Goal: Task Accomplishment & Management: Use online tool/utility

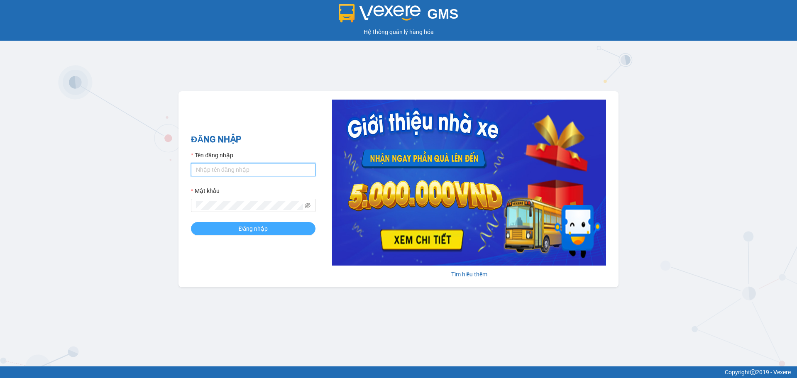
type input "dnduc.ducphatth"
click at [230, 225] on button "Đăng nhập" at bounding box center [253, 228] width 125 height 13
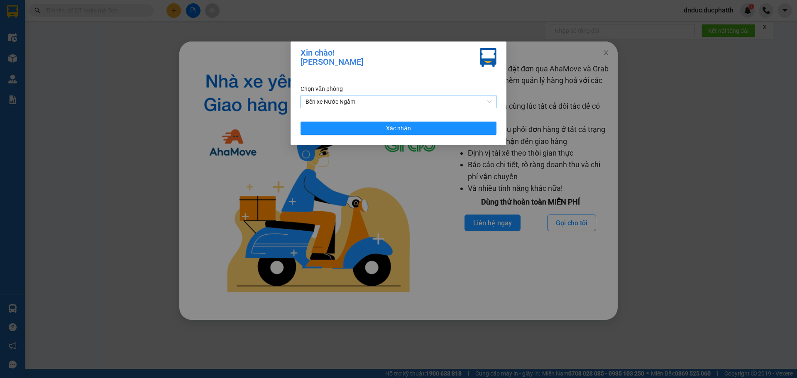
click at [416, 104] on span "Bến xe Nước Ngầm" at bounding box center [399, 101] width 186 height 12
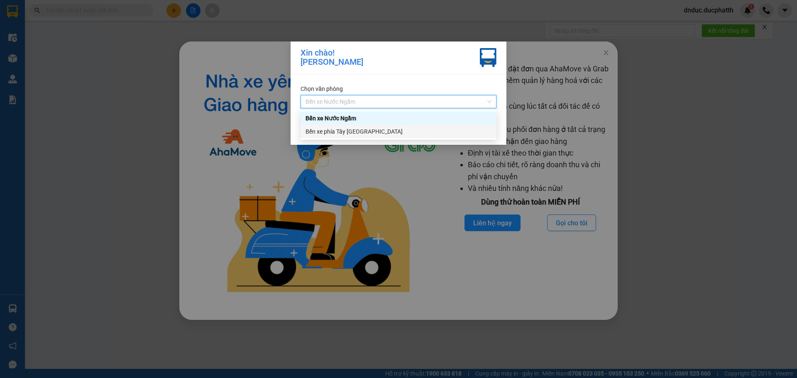
click at [403, 130] on div "Bến xe phía Tây [GEOGRAPHIC_DATA]" at bounding box center [399, 131] width 186 height 9
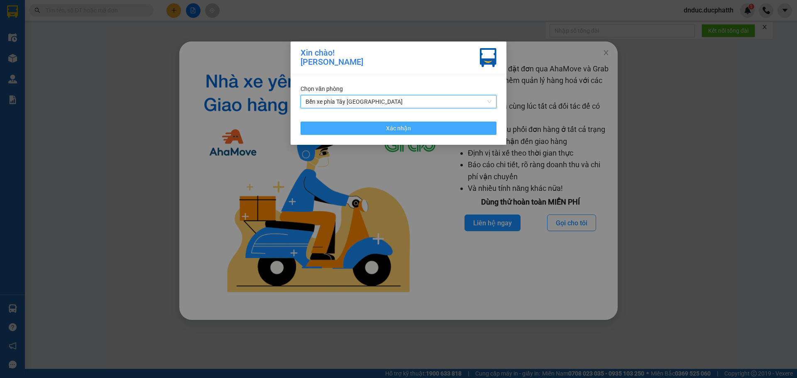
click at [388, 126] on span "Xác nhận" at bounding box center [398, 128] width 25 height 9
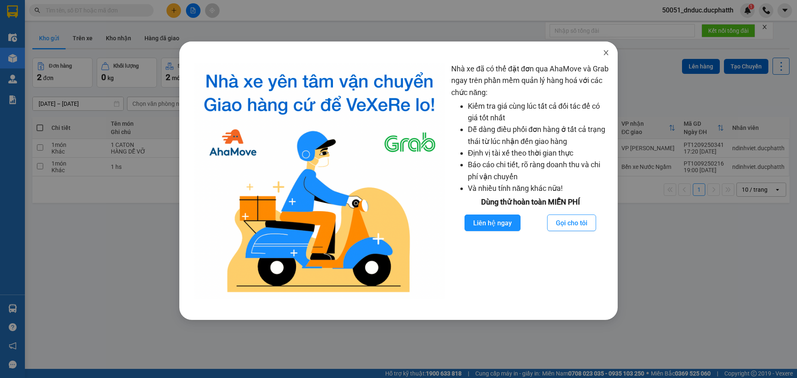
click at [603, 51] on icon "close" at bounding box center [606, 52] width 7 height 7
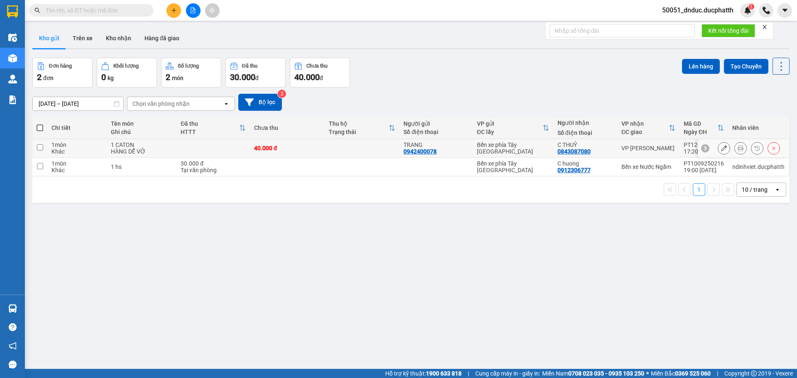
click at [117, 151] on div "HÀNG DỄ VỠ" at bounding box center [142, 151] width 62 height 7
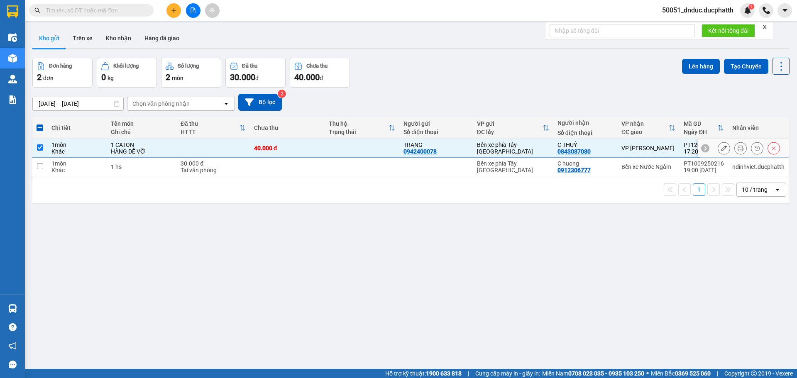
click at [117, 150] on div "HÀNG DỄ VỠ" at bounding box center [142, 151] width 62 height 7
checkbox input "false"
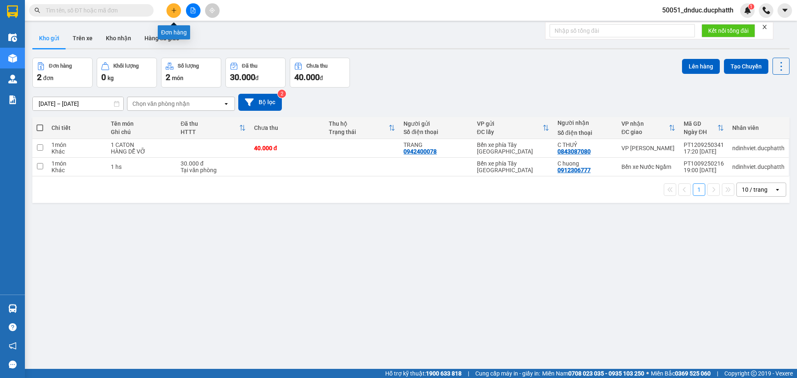
click at [171, 11] on icon "plus" at bounding box center [174, 10] width 6 height 6
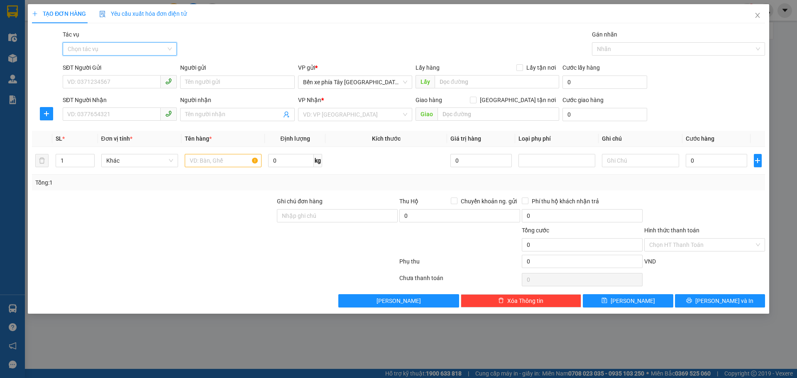
click at [101, 49] on input "Tác vụ" at bounding box center [117, 49] width 98 height 12
click at [108, 66] on div "Nhập hàng lên xe" at bounding box center [120, 65] width 104 height 9
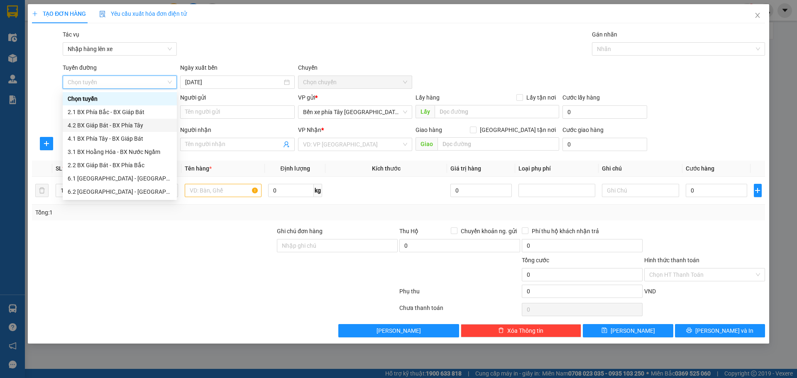
scroll to position [63, 0]
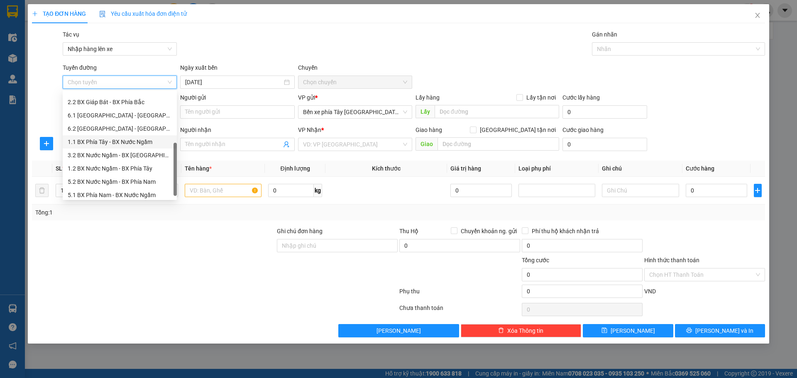
click at [106, 142] on div "1.1 BX Phía Tây - BX Nước Ngầm" at bounding box center [120, 141] width 104 height 9
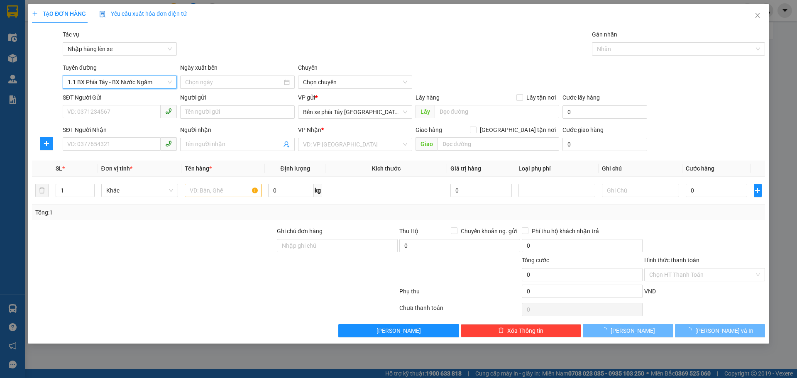
type input "[DATE]"
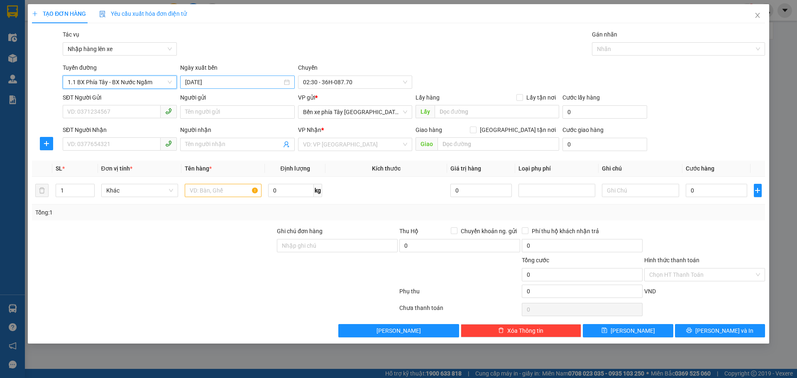
click at [205, 83] on input "[DATE]" at bounding box center [233, 82] width 97 height 9
click at [329, 81] on span "02:30 - 36H-087.70" at bounding box center [355, 82] width 104 height 12
click at [399, 42] on div "Tác vụ Nhập hàng lên xe Gán nhãn Nhãn" at bounding box center [414, 44] width 706 height 29
click at [756, 15] on icon "close" at bounding box center [757, 15] width 7 height 7
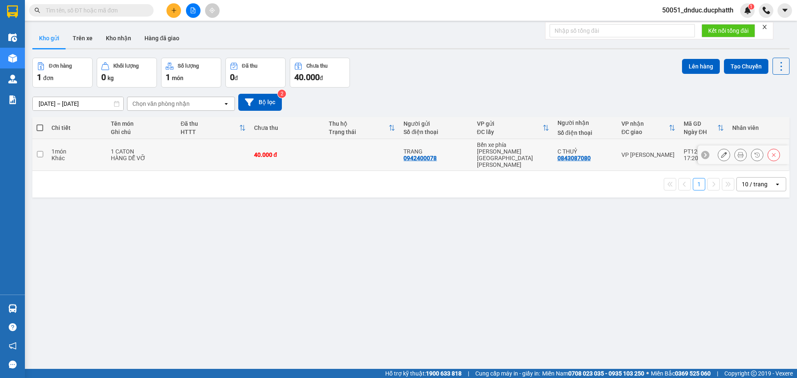
click at [39, 152] on td at bounding box center [39, 155] width 15 height 32
checkbox input "true"
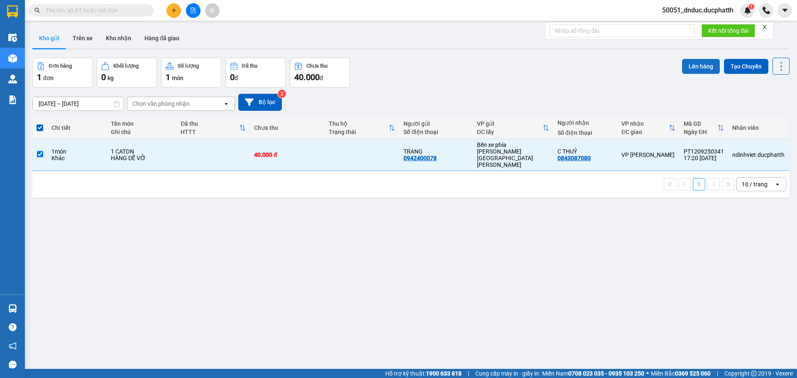
click at [695, 66] on button "Lên hàng" at bounding box center [701, 66] width 38 height 15
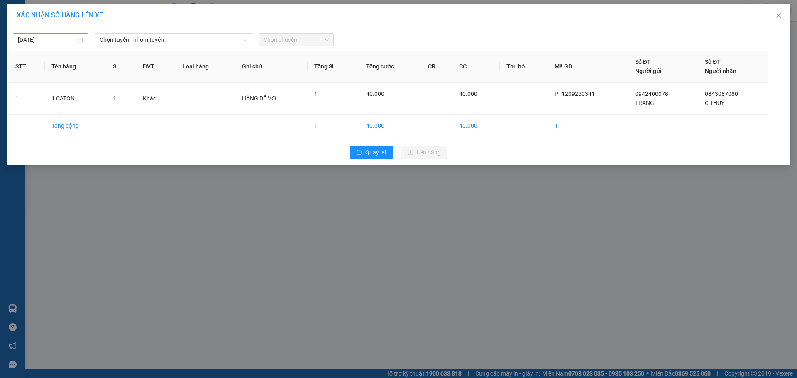
click at [50, 39] on input "[DATE]" at bounding box center [47, 39] width 58 height 9
type input "[DATE]"
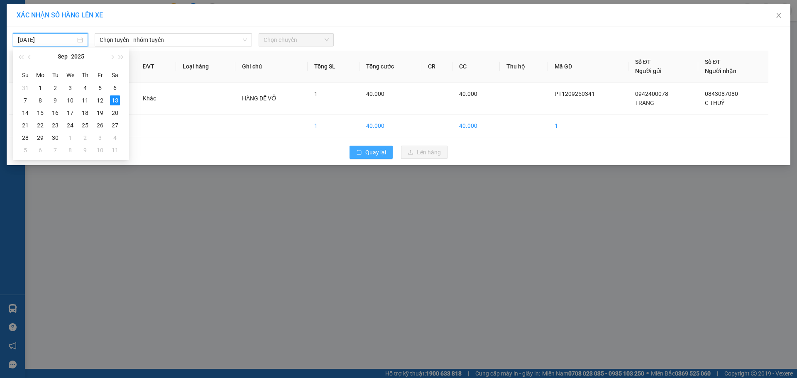
click at [379, 156] on span "Quay lại" at bounding box center [375, 152] width 21 height 9
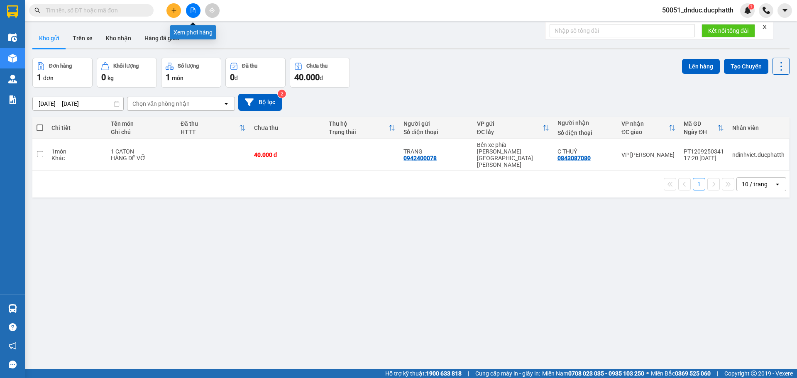
click at [192, 7] on button at bounding box center [193, 10] width 15 height 15
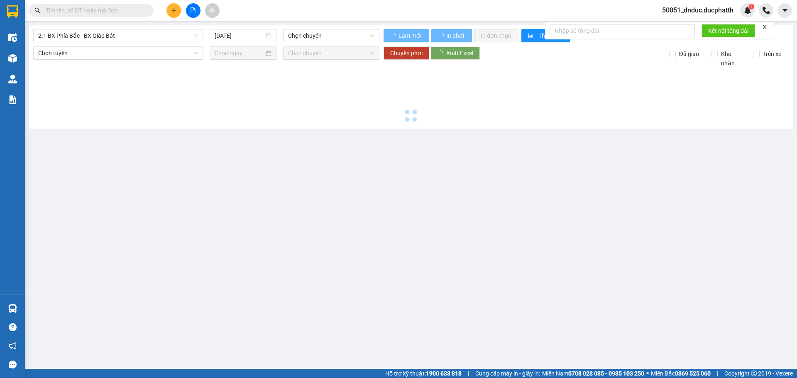
type input "[DATE]"
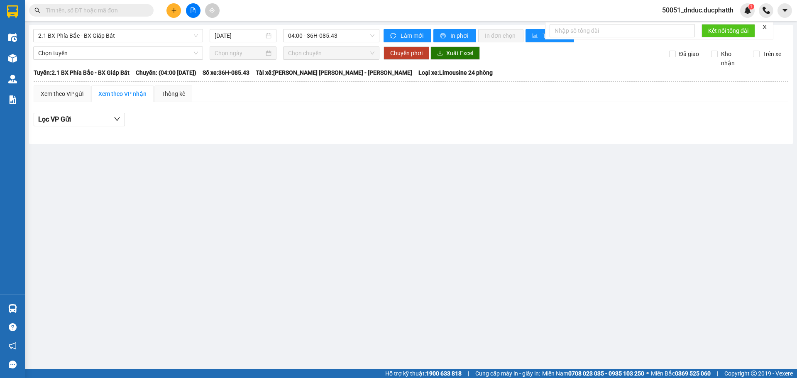
click at [175, 13] on icon "plus" at bounding box center [174, 10] width 6 height 6
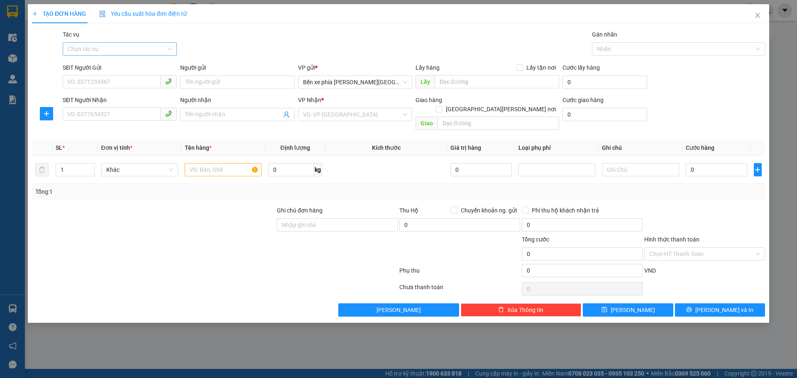
click at [128, 48] on input "Tác vụ" at bounding box center [117, 49] width 98 height 12
click at [125, 66] on div "Nhập hàng lên xe" at bounding box center [120, 65] width 104 height 9
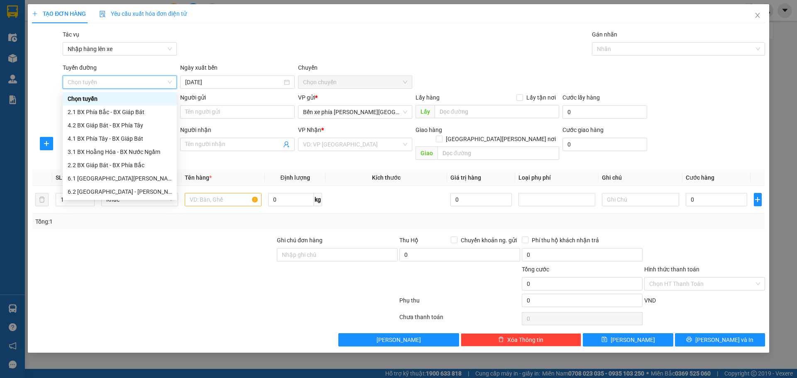
click at [229, 59] on div "Transit Pickup Surcharge Ids Transit Deliver Surcharge Ids Transit Deliver Surc…" at bounding box center [398, 188] width 733 height 317
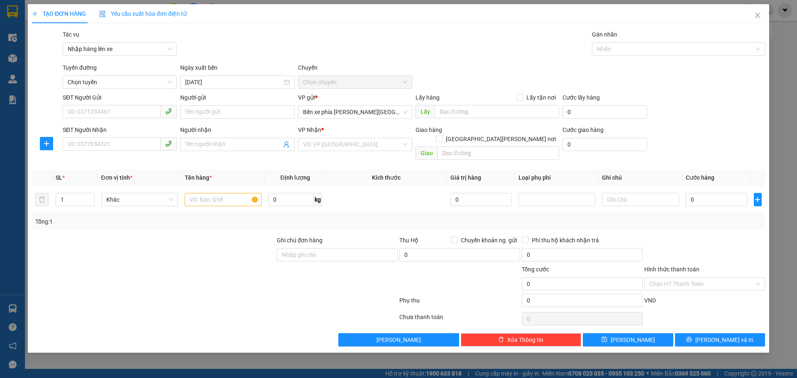
click at [32, 87] on div at bounding box center [46, 76] width 31 height 26
click at [756, 18] on icon "close" at bounding box center [757, 15] width 5 height 5
